Goal: Check status: Check status

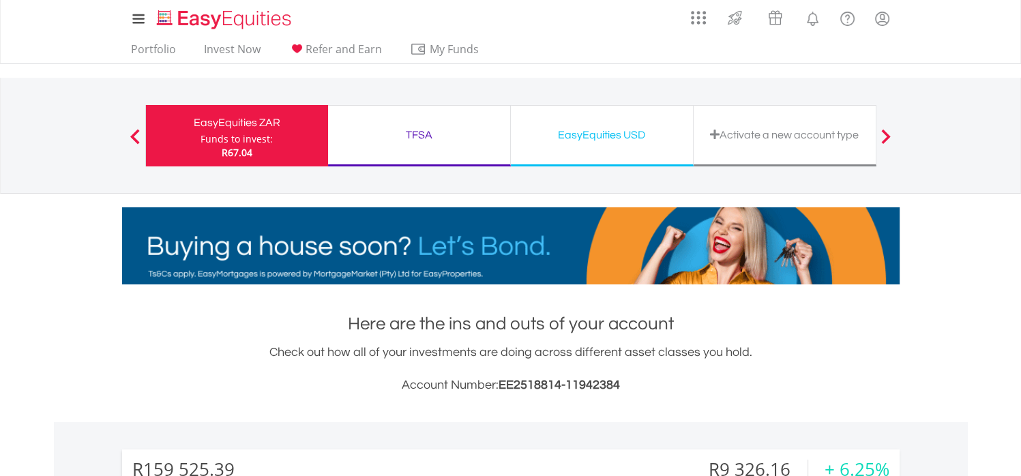
scroll to position [131, 259]
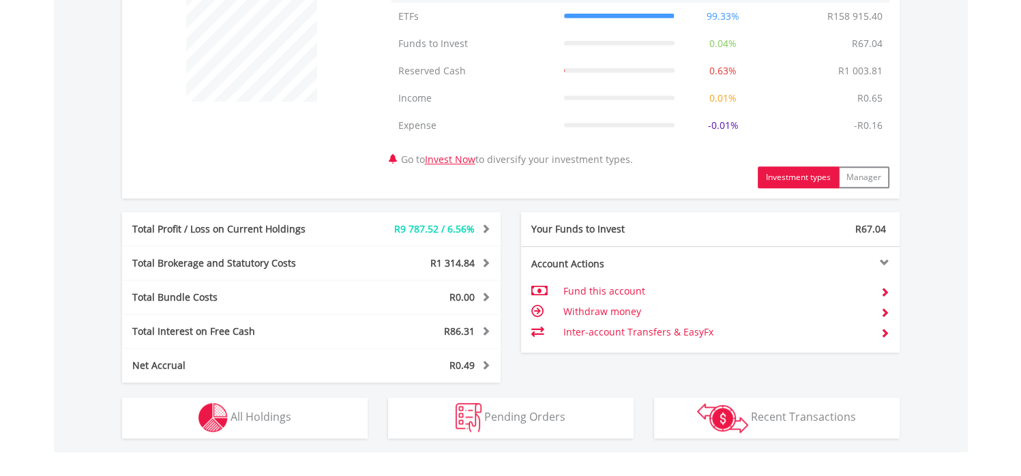
scroll to position [570, 0]
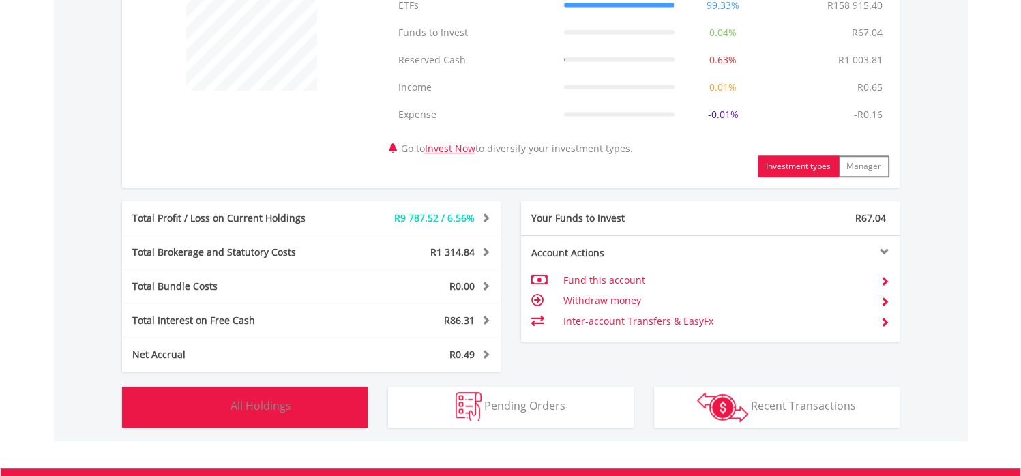
click at [328, 416] on button "Holdings All Holdings" at bounding box center [245, 407] width 246 height 41
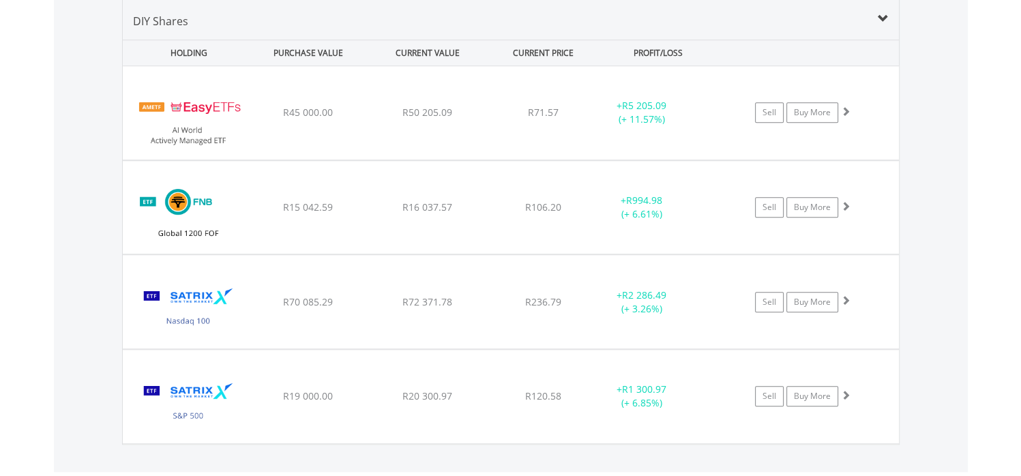
scroll to position [1041, 0]
click at [456, 159] on div "﻿ FNB Global 1200 Equity Fund of Funds ETF R15 042.59 R16 037.57 R106.20 + R994…" at bounding box center [511, 112] width 776 height 93
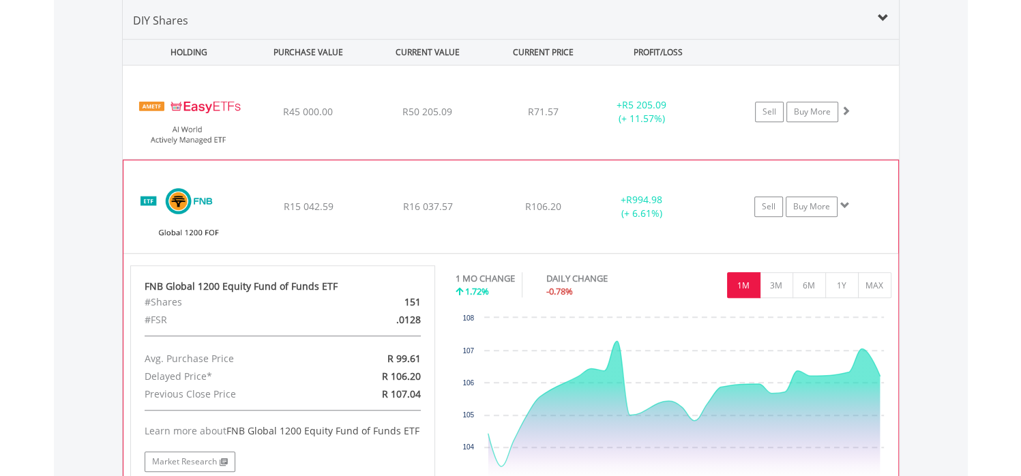
click at [461, 159] on div "﻿ FNB Global 1200 Equity Fund of Funds ETF R15 042.59 R16 037.57 R106.20 + R994…" at bounding box center [511, 112] width 776 height 93
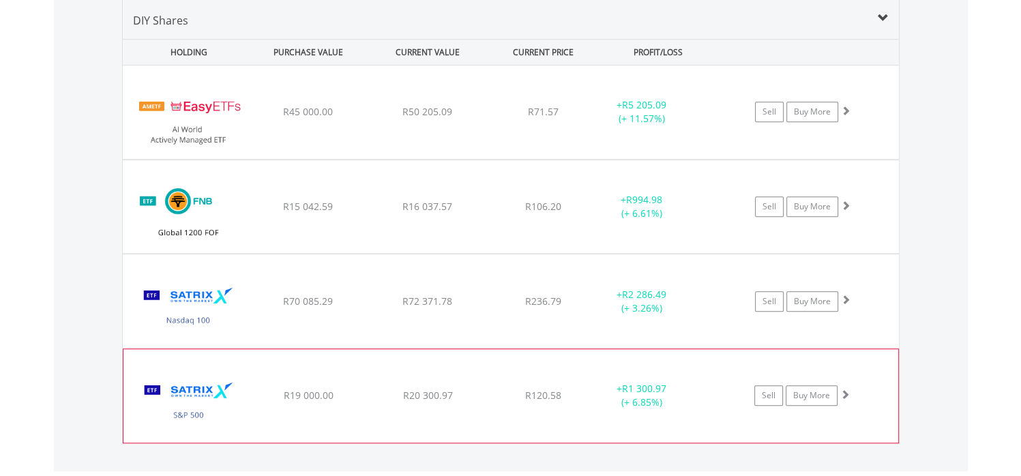
click at [447, 159] on div "﻿ Satrix S&P 500 ETF R19 000.00 R20 300.97 R120.58 + R1 300.97 (+ 6.85%) Sell B…" at bounding box center [511, 112] width 776 height 93
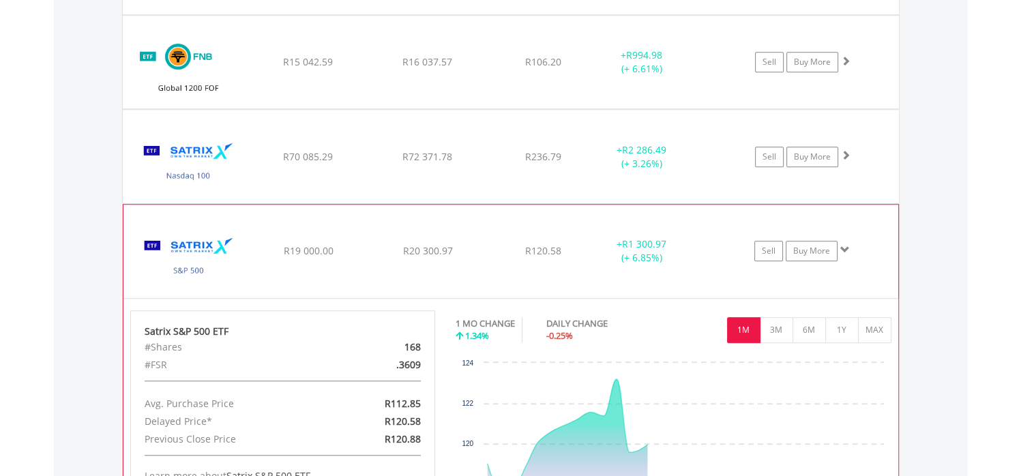
scroll to position [1187, 0]
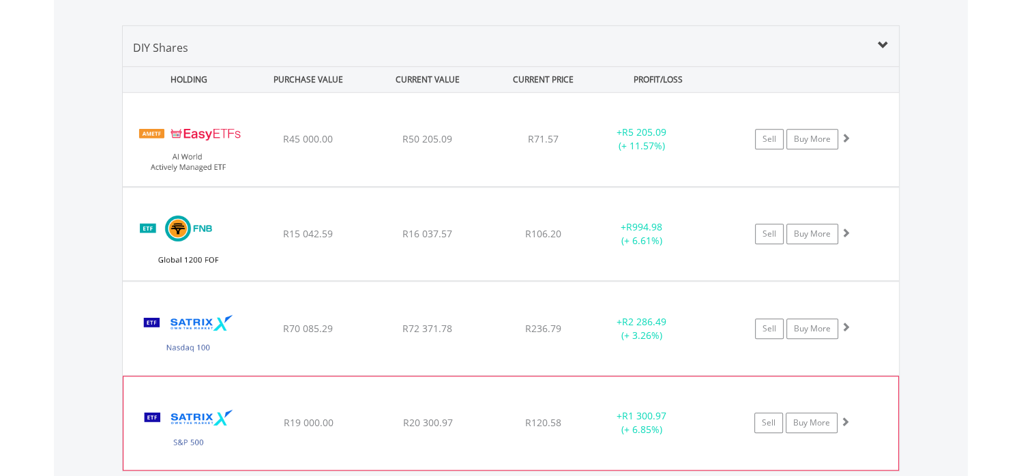
scroll to position [1008, 0]
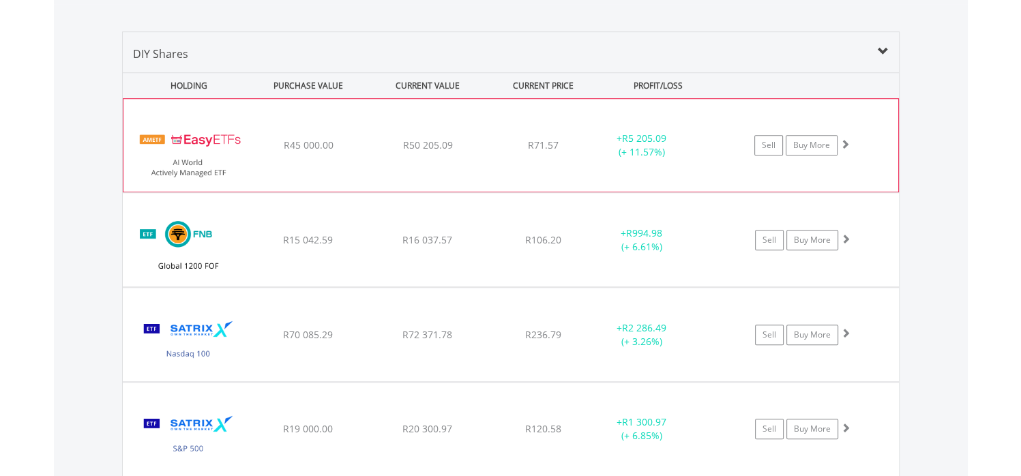
click at [456, 142] on div "R50 205.09" at bounding box center [428, 146] width 116 height 14
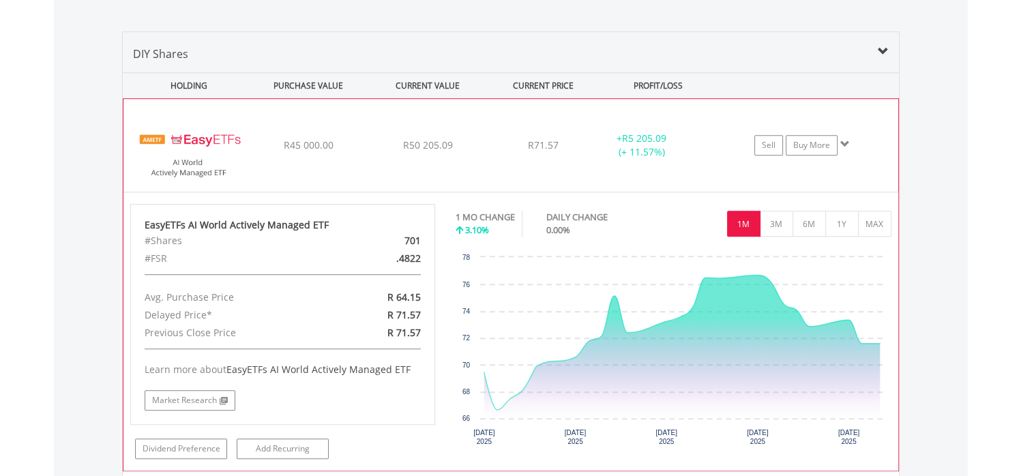
click at [456, 142] on div "R50 205.09" at bounding box center [428, 146] width 116 height 14
